Goal: Task Accomplishment & Management: Use online tool/utility

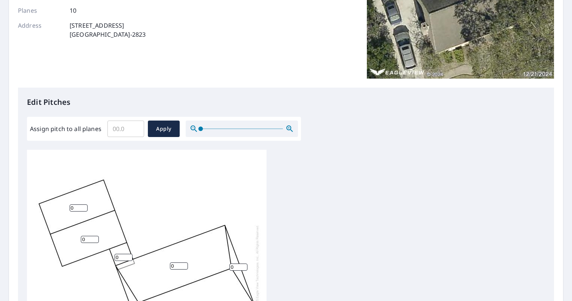
scroll to position [114, 0]
click at [79, 210] on input "0" at bounding box center [79, 207] width 18 height 7
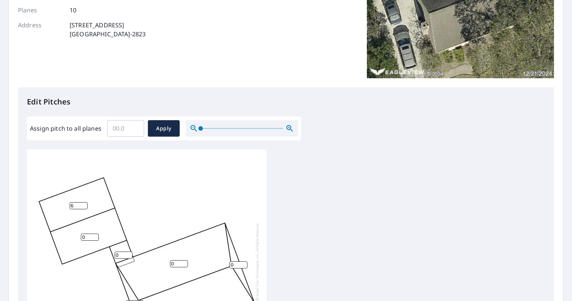
type input "6"
click at [313, 139] on div "Edit Pitches Assign pitch to all planes ​ Apply 0 0 0 6 0 0 0 0 0 0" at bounding box center [286, 240] width 536 height 306
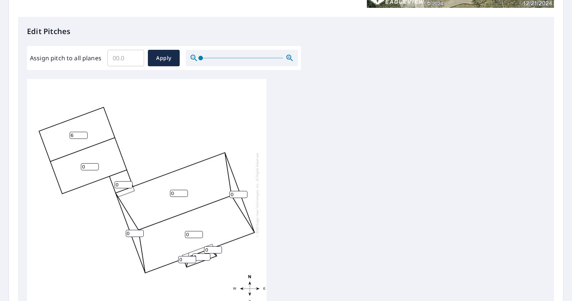
scroll to position [186, 0]
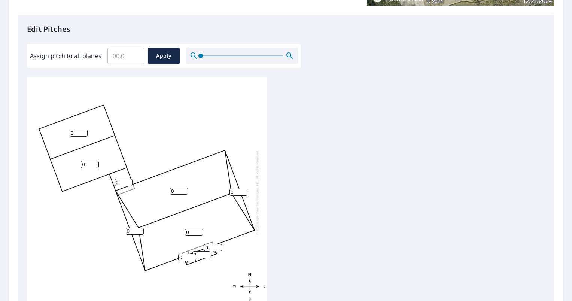
click at [91, 161] on input "0" at bounding box center [90, 164] width 18 height 7
type input "6"
click at [120, 179] on input "0" at bounding box center [124, 182] width 18 height 7
type input "2"
click at [174, 188] on input "0" at bounding box center [179, 191] width 18 height 7
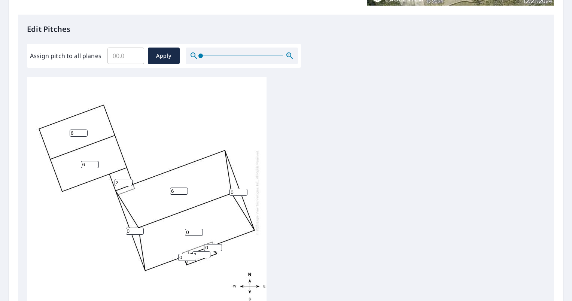
type input "6"
click at [192, 229] on input "0" at bounding box center [194, 232] width 18 height 7
type input "6"
click at [174, 188] on input "6" at bounding box center [179, 191] width 18 height 7
type input "7"
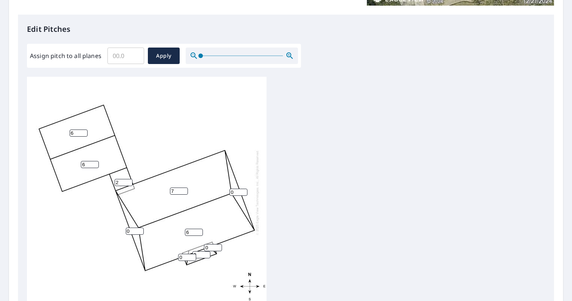
click at [193, 229] on input "6" at bounding box center [194, 232] width 18 height 7
click at [188, 254] on input "0" at bounding box center [187, 257] width 18 height 7
type input "7"
click at [201, 251] on input "0" at bounding box center [201, 254] width 18 height 7
type input "7"
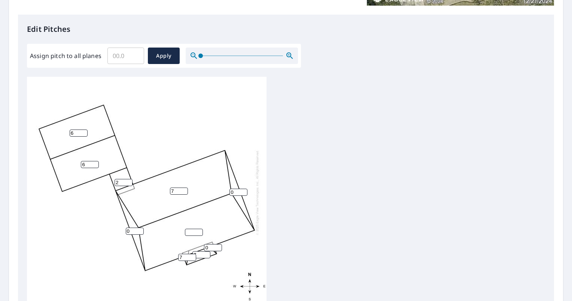
click at [211, 244] on input "0" at bounding box center [213, 247] width 18 height 7
type input "7"
click at [188, 229] on input "number" at bounding box center [194, 232] width 18 height 7
type input "7"
click at [235, 189] on input "0" at bounding box center [238, 192] width 18 height 7
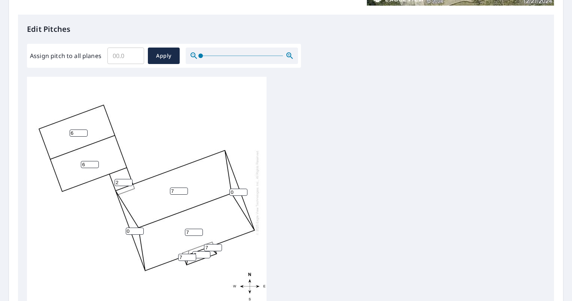
click at [174, 188] on input "7" at bounding box center [179, 191] width 18 height 7
type input "6"
click at [189, 229] on input "7" at bounding box center [194, 232] width 18 height 7
type input "6"
click at [175, 188] on input "6" at bounding box center [179, 191] width 18 height 7
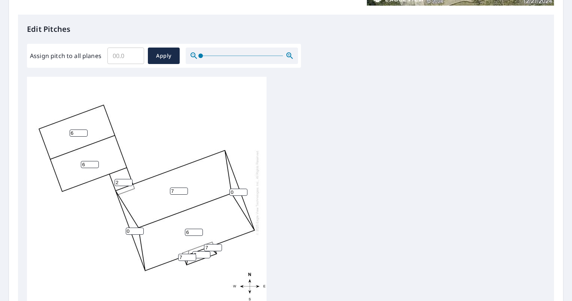
type input "7"
click at [190, 229] on input "6" at bounding box center [194, 232] width 18 height 7
type input "7"
click at [234, 189] on input "0" at bounding box center [238, 192] width 18 height 7
type input "11"
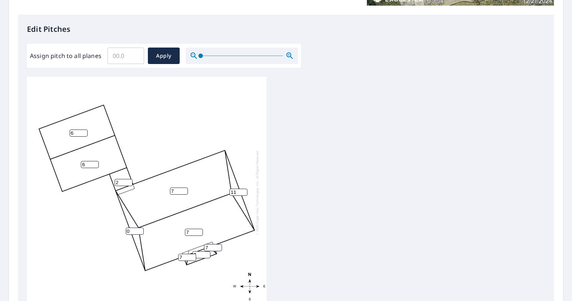
click at [129, 228] on input "0" at bounding box center [135, 231] width 18 height 7
type input "10"
click at [236, 189] on input "11" at bounding box center [238, 192] width 18 height 7
type input "10"
click at [130, 228] on input "10" at bounding box center [135, 231] width 18 height 7
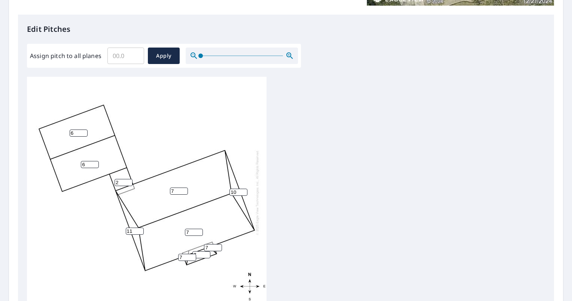
type input "11"
click at [235, 189] on input "10" at bounding box center [238, 192] width 18 height 7
type input "1"
type input "24"
click at [132, 228] on input "11" at bounding box center [135, 231] width 18 height 7
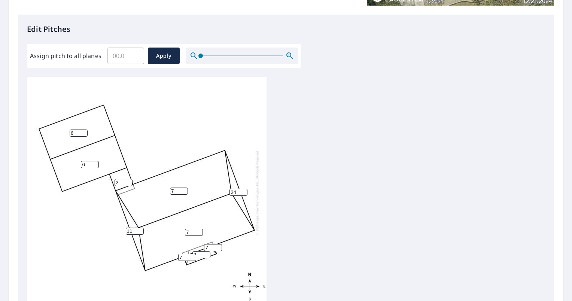
type input "1"
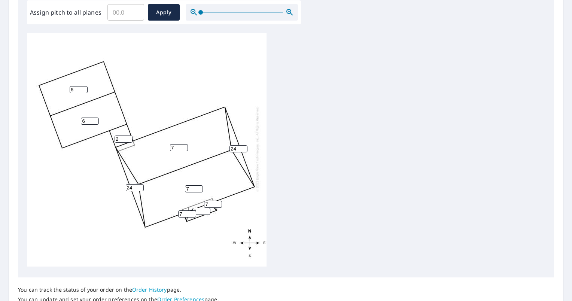
scroll to position [287, 0]
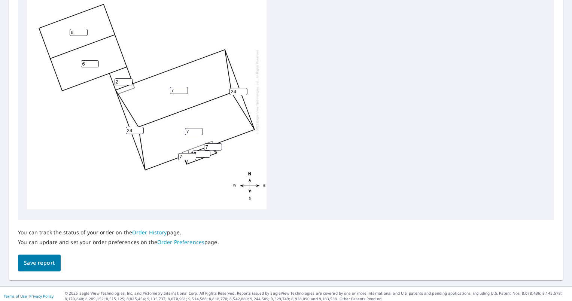
type input "24"
click at [45, 263] on span "Save report" at bounding box center [39, 262] width 31 height 9
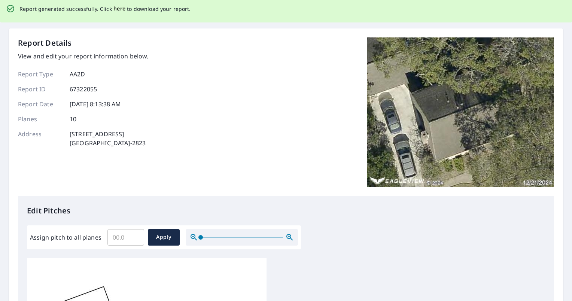
scroll to position [0, 0]
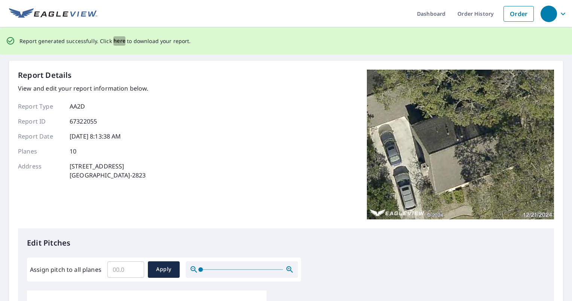
click at [114, 40] on span "here" at bounding box center [119, 40] width 12 height 9
